Goal: Entertainment & Leisure: Consume media (video, audio)

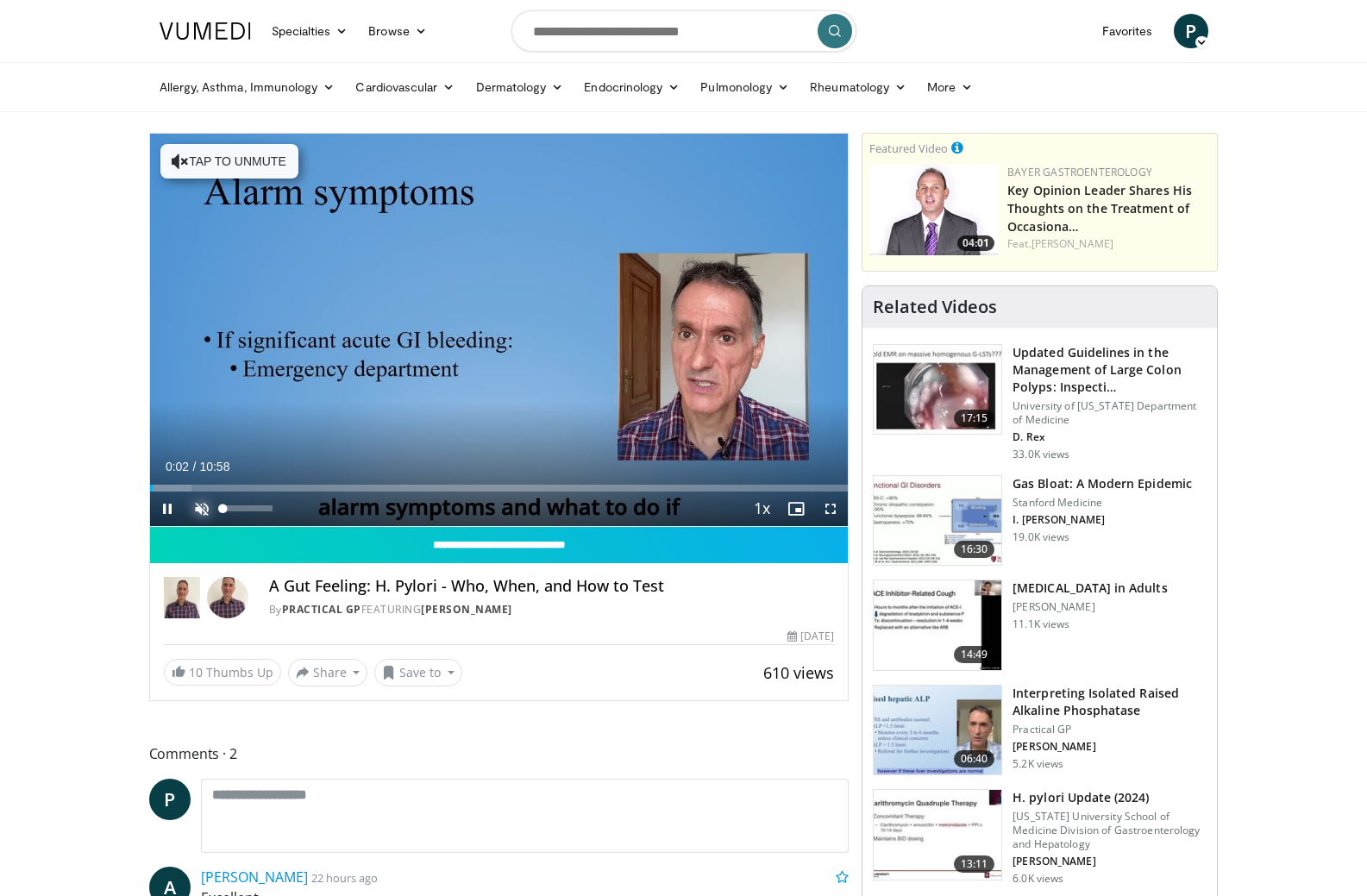
click at [204, 504] on span "Video Player" at bounding box center [201, 508] width 34 height 34
